Goal: Check status

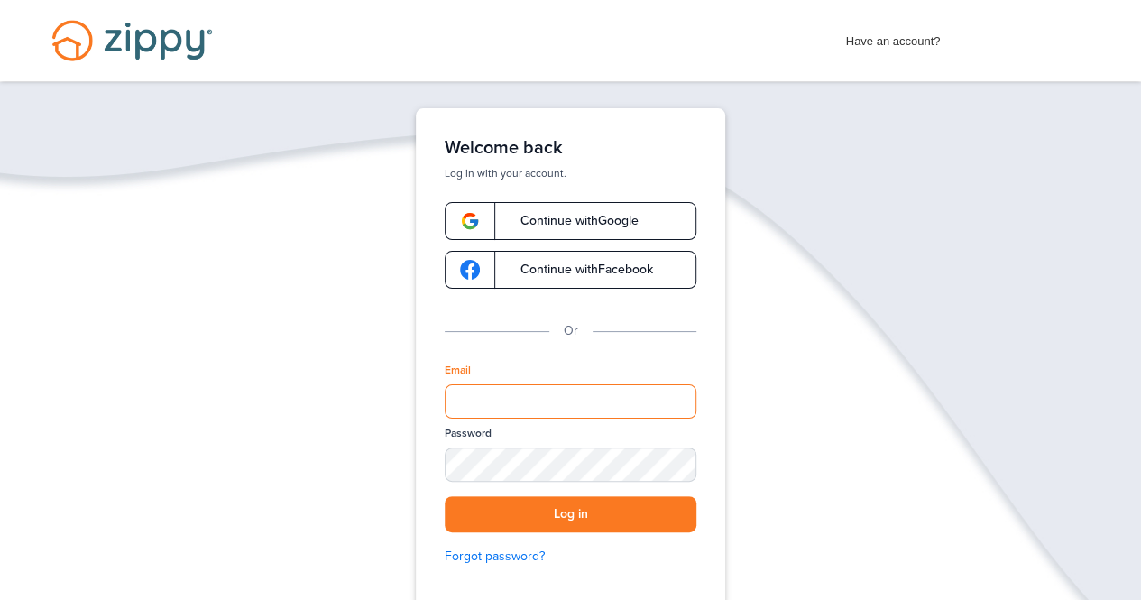
click at [530, 396] on input "Email" at bounding box center [571, 401] width 252 height 34
type input "**********"
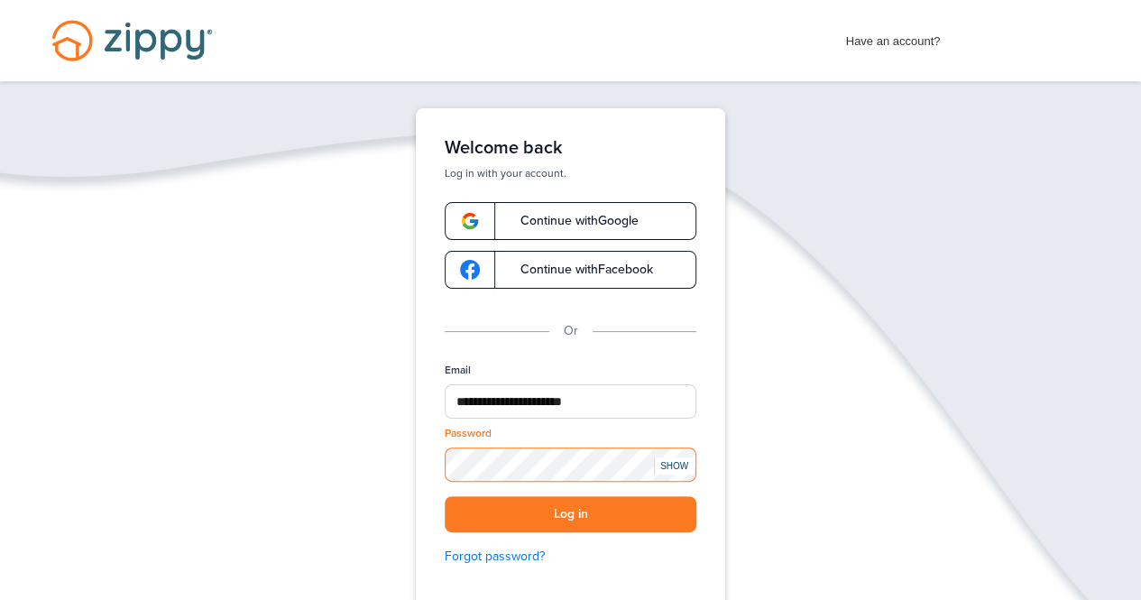
click at [445, 496] on button "Log in" at bounding box center [571, 514] width 252 height 37
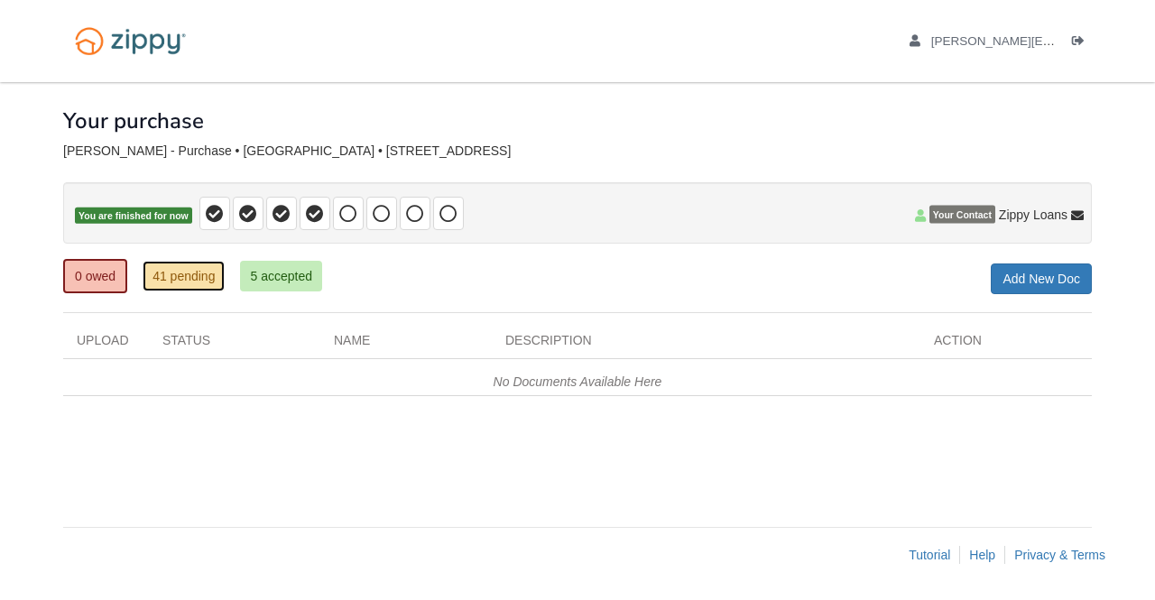
click at [202, 273] on link "41 pending" at bounding box center [184, 276] width 82 height 31
